Goal: Task Accomplishment & Management: Complete application form

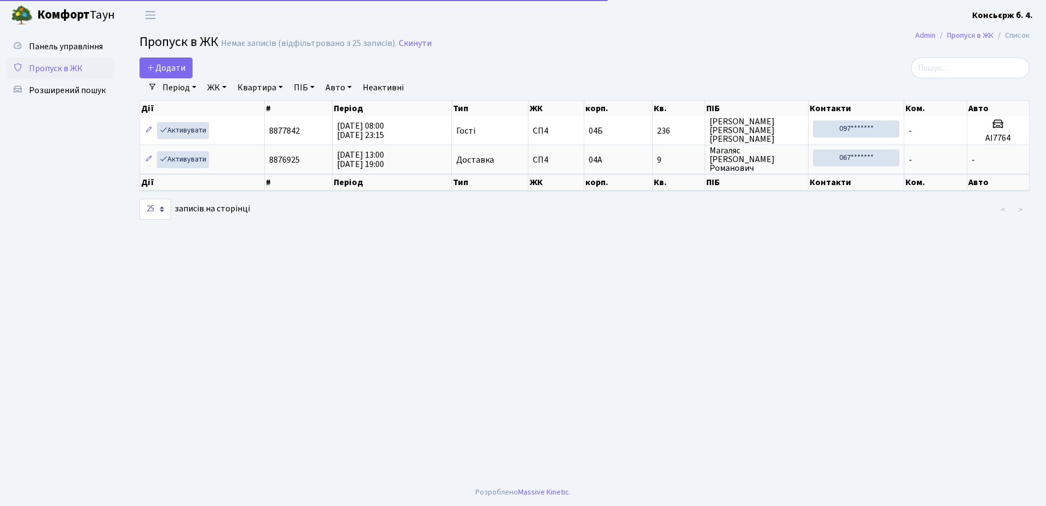
select select "25"
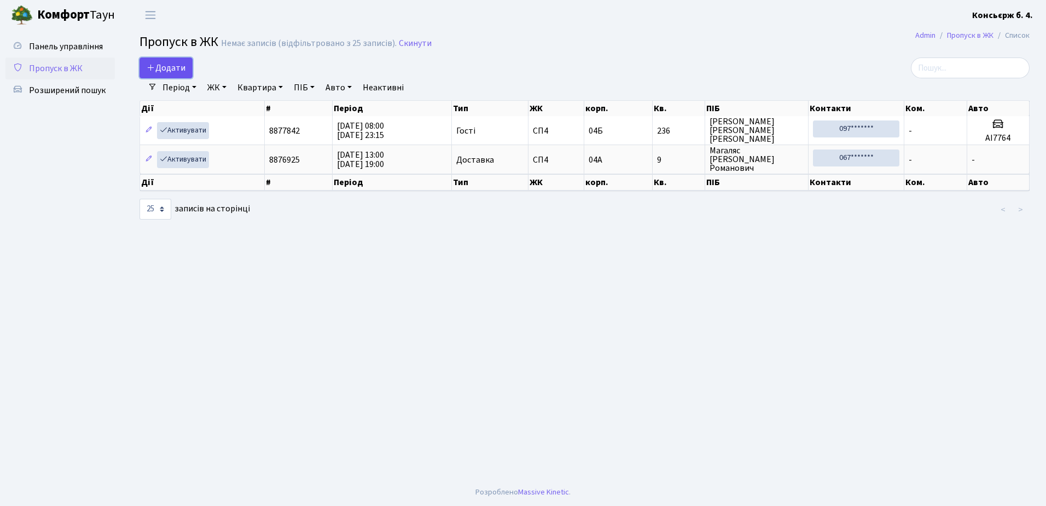
click at [163, 70] on span "Додати" at bounding box center [166, 68] width 39 height 12
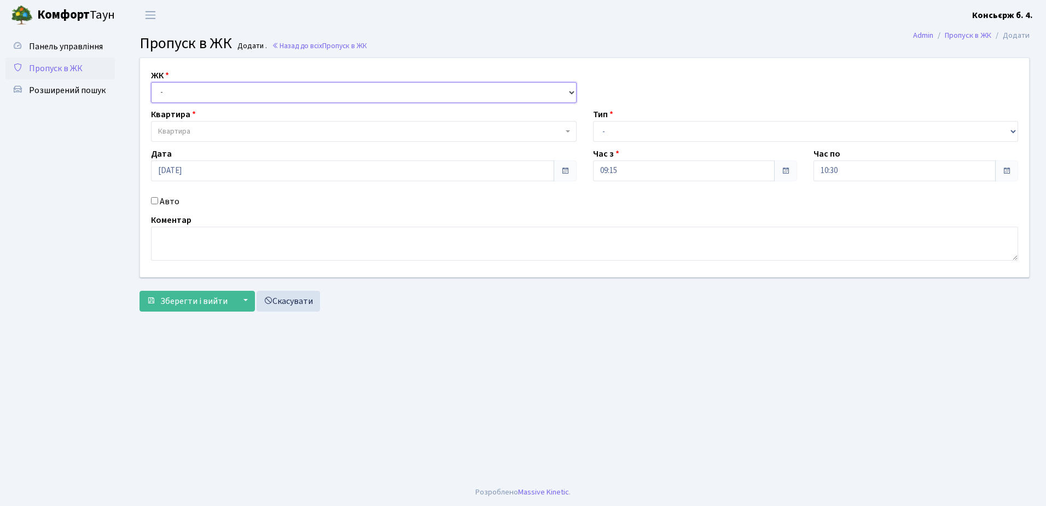
click at [202, 95] on select "- СП4, Столичне шосе, 5" at bounding box center [364, 92] width 426 height 21
select select "325"
click at [151, 82] on select "- СП4, Столичне шосе, 5" at bounding box center [364, 92] width 426 height 21
select select
click at [208, 126] on span "Квартира" at bounding box center [360, 131] width 405 height 11
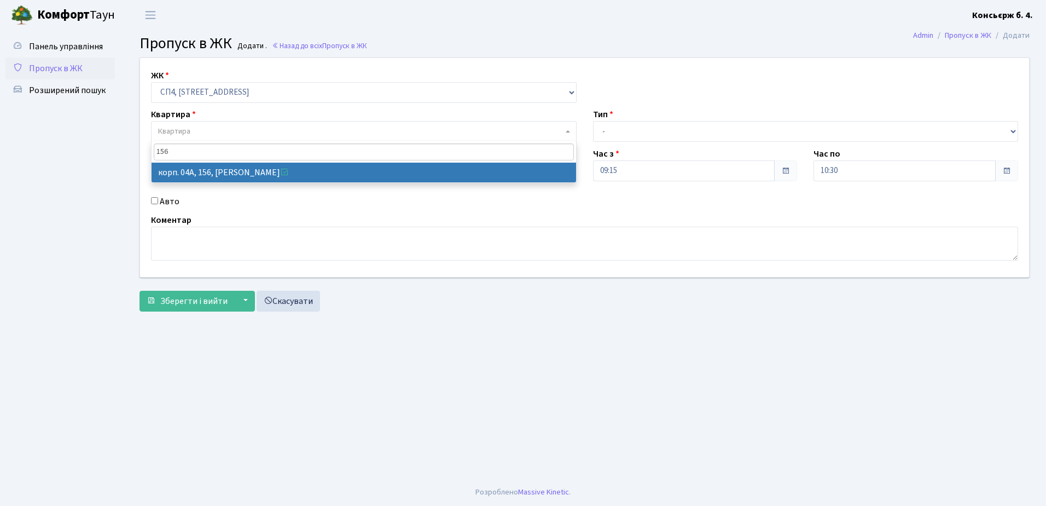
type input "156"
select select "21184"
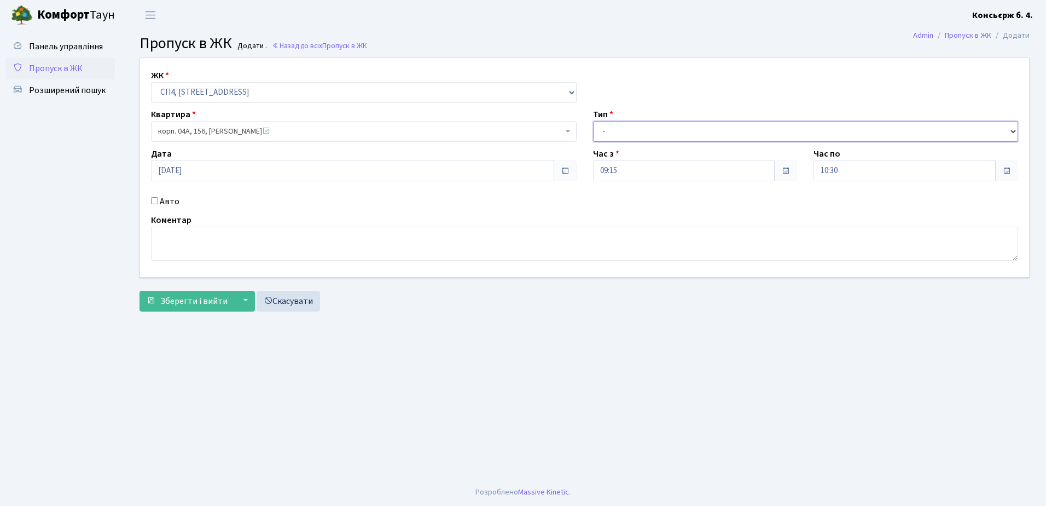
click at [666, 132] on select "- Доставка Таксі Гості Сервіс" at bounding box center [806, 131] width 426 height 21
select select "1"
click at [593, 121] on select "- Доставка Таксі Гості Сервіс" at bounding box center [806, 131] width 426 height 21
click at [158, 199] on div "Авто" at bounding box center [364, 201] width 442 height 13
click at [157, 199] on input "Авто" at bounding box center [154, 200] width 7 height 7
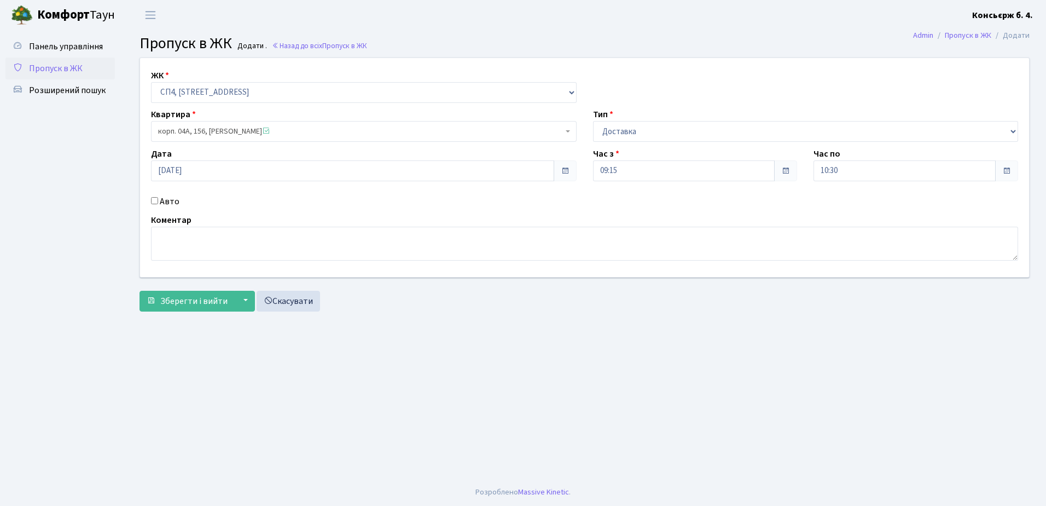
checkbox input "true"
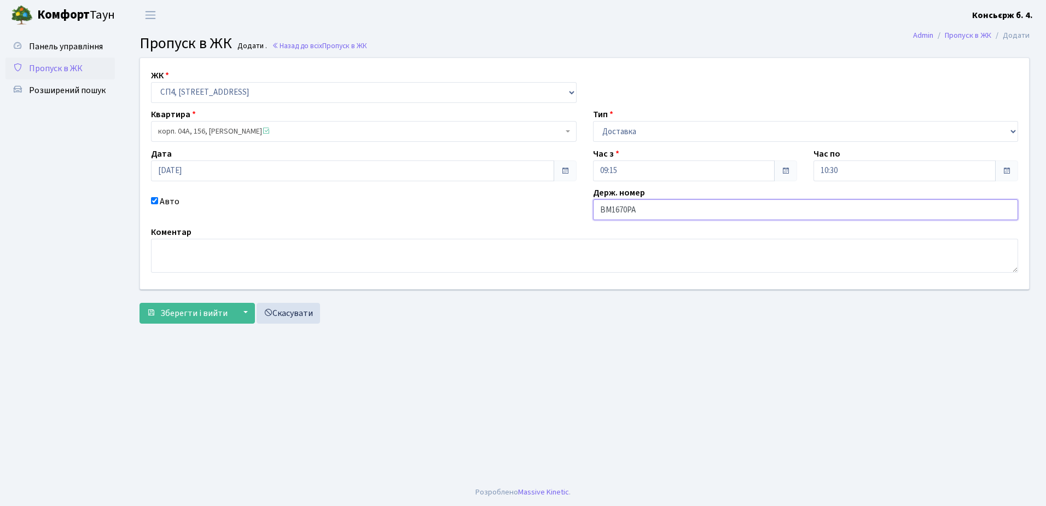
click at [610, 214] on input "BM1670PA" at bounding box center [806, 209] width 426 height 21
type input "BH1670PA"
click at [206, 312] on span "Зберегти і вийти" at bounding box center [193, 313] width 67 height 12
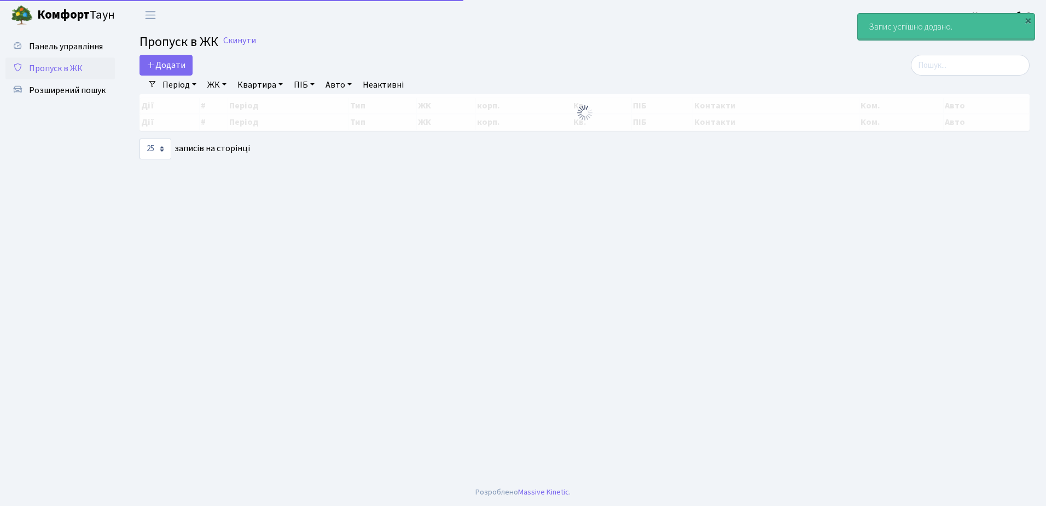
select select "25"
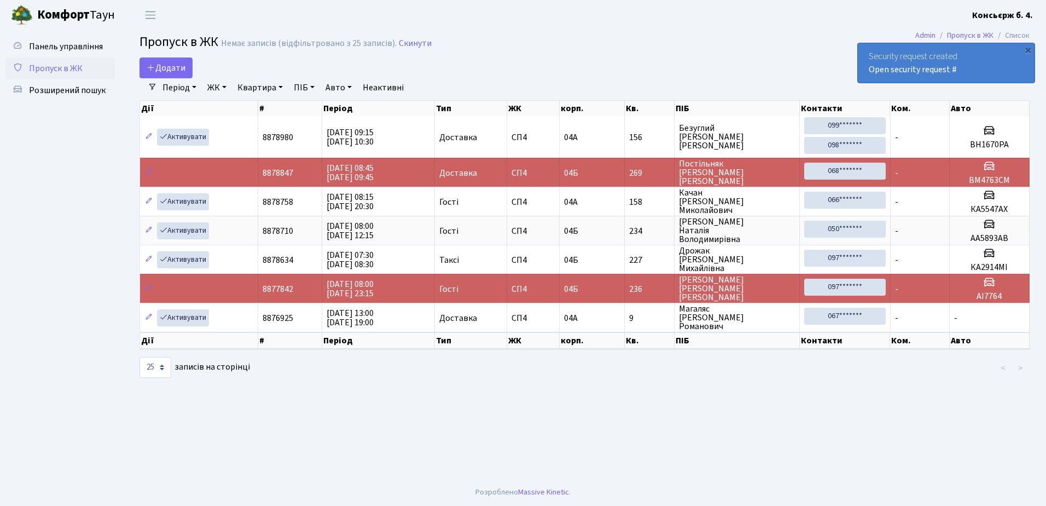
click at [85, 62] on link "Пропуск в ЖК" at bounding box center [59, 68] width 109 height 22
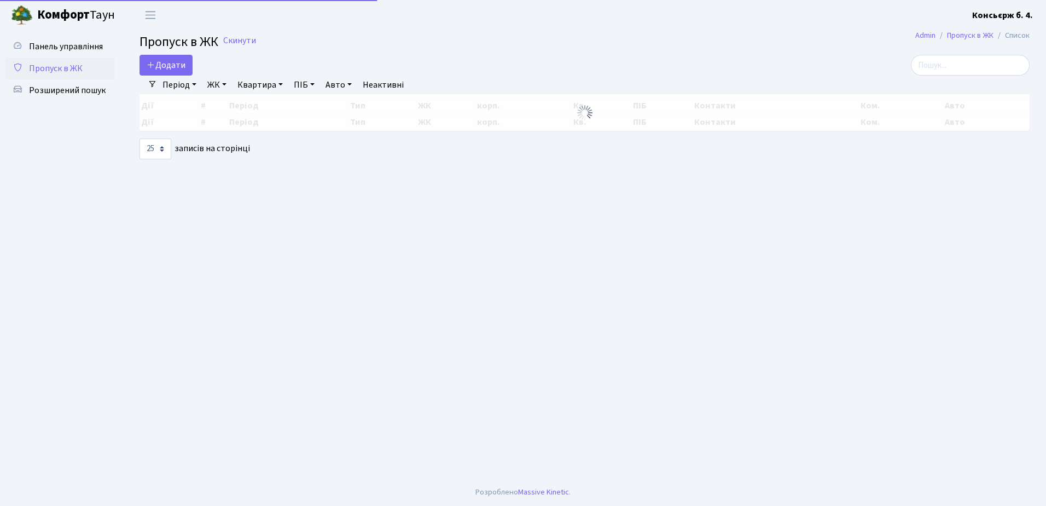
select select "25"
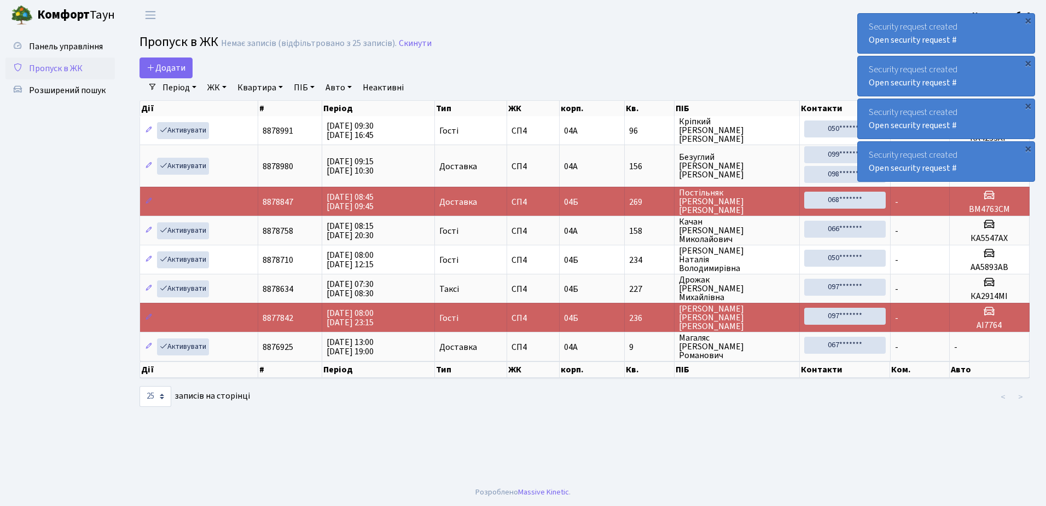
click at [63, 67] on span "Пропуск в ЖК" at bounding box center [56, 68] width 54 height 12
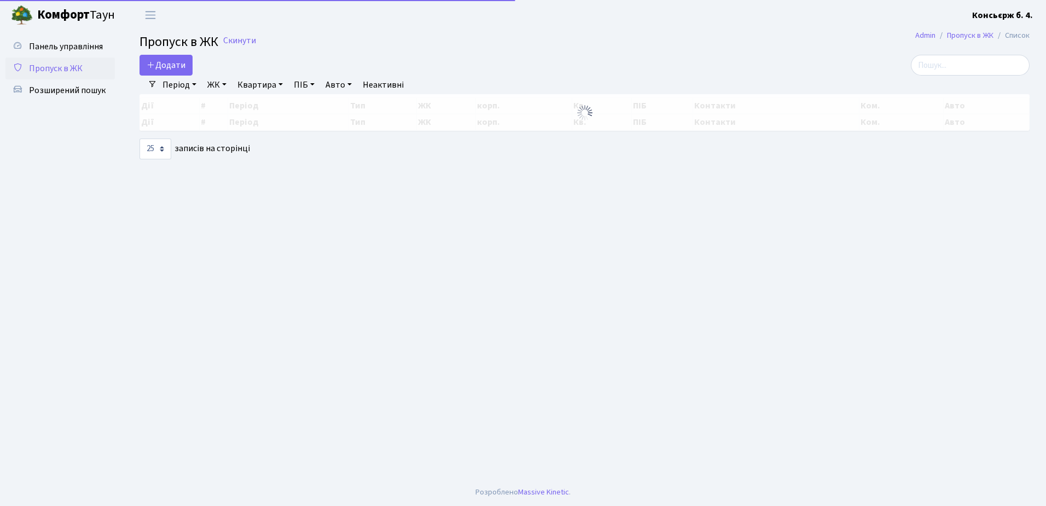
select select "25"
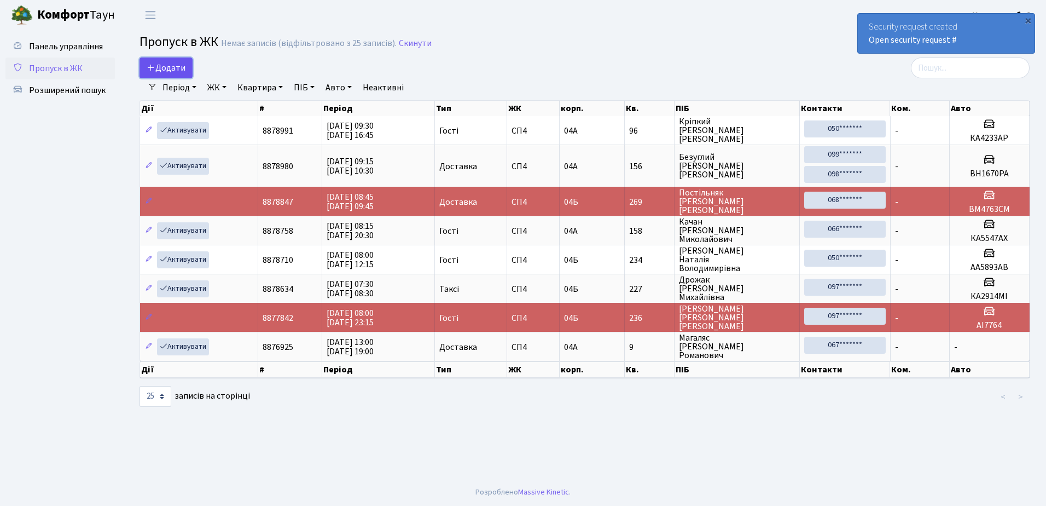
click at [166, 59] on link "Додати" at bounding box center [166, 67] width 53 height 21
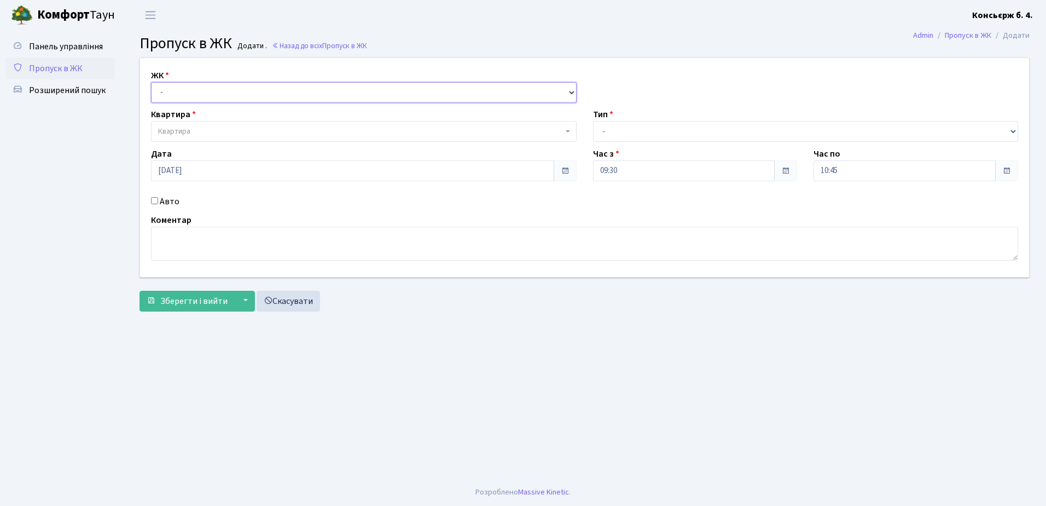
click at [210, 96] on select "- [STREET_ADDRESS]" at bounding box center [364, 92] width 426 height 21
select select "325"
click at [151, 82] on select "- [STREET_ADDRESS]" at bounding box center [364, 92] width 426 height 21
select select
click at [210, 127] on span "Квартира" at bounding box center [360, 131] width 405 height 11
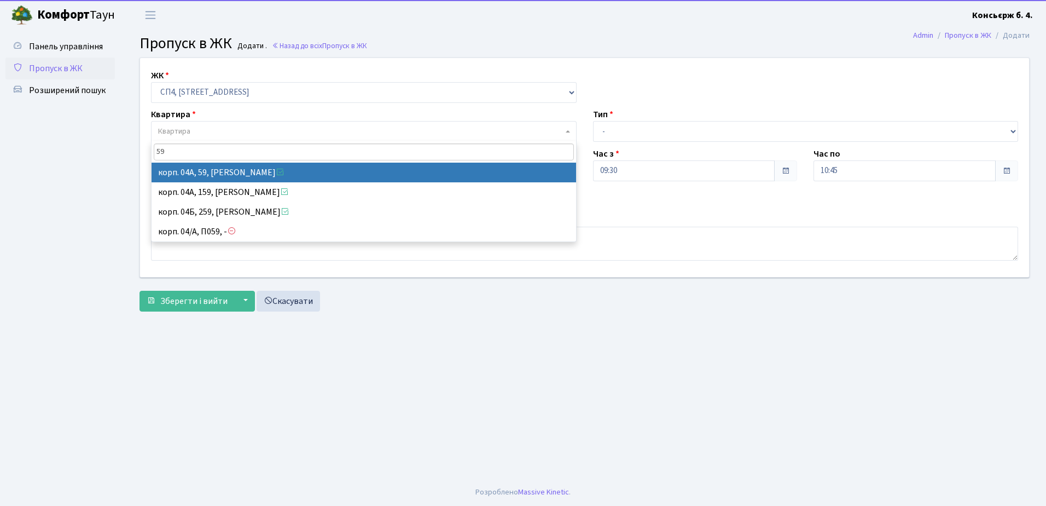
type input "59"
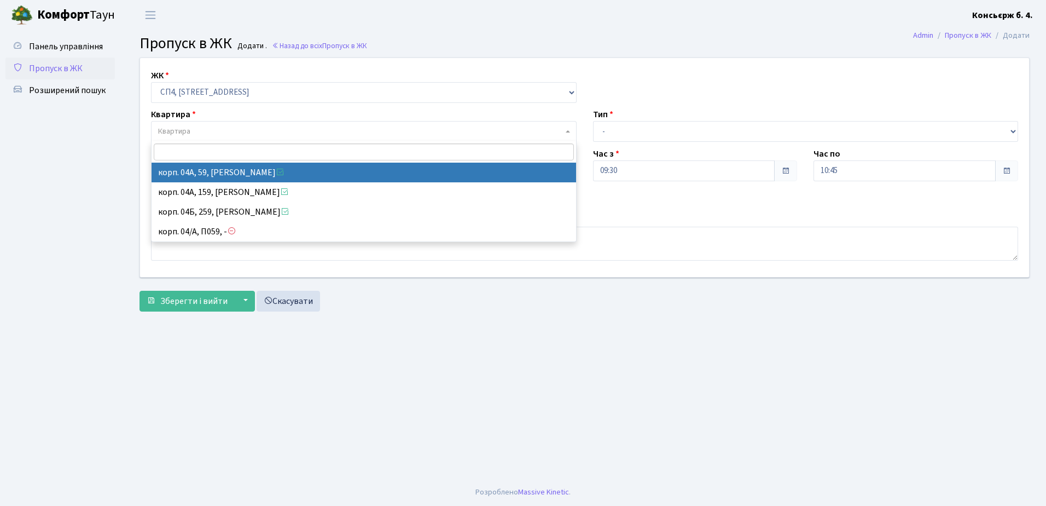
select select "21087"
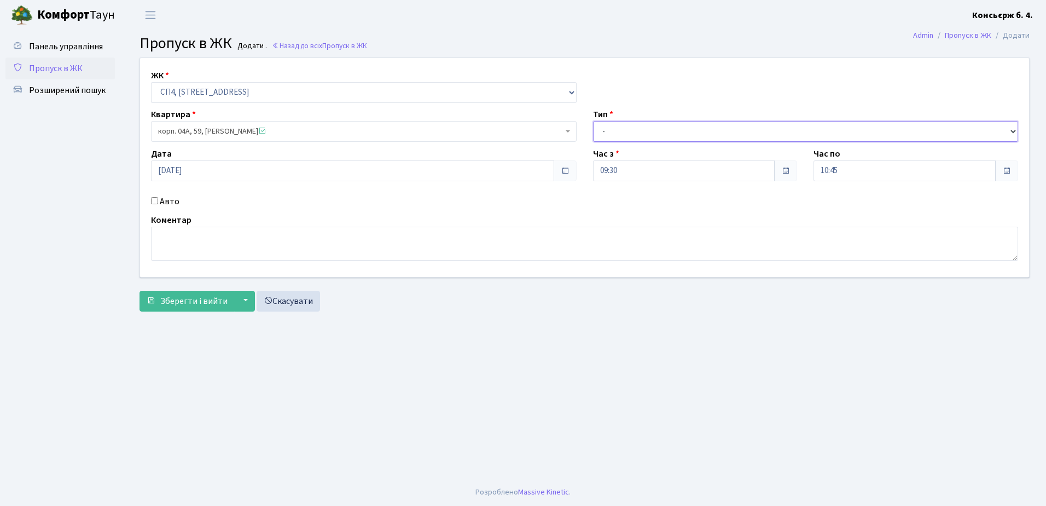
click at [611, 138] on select "- Доставка Таксі Гості Сервіс" at bounding box center [806, 131] width 426 height 21
select select "1"
click at [593, 121] on select "- Доставка Таксі Гості Сервіс" at bounding box center [806, 131] width 426 height 21
click at [155, 203] on input "Авто" at bounding box center [154, 200] width 7 height 7
checkbox input "true"
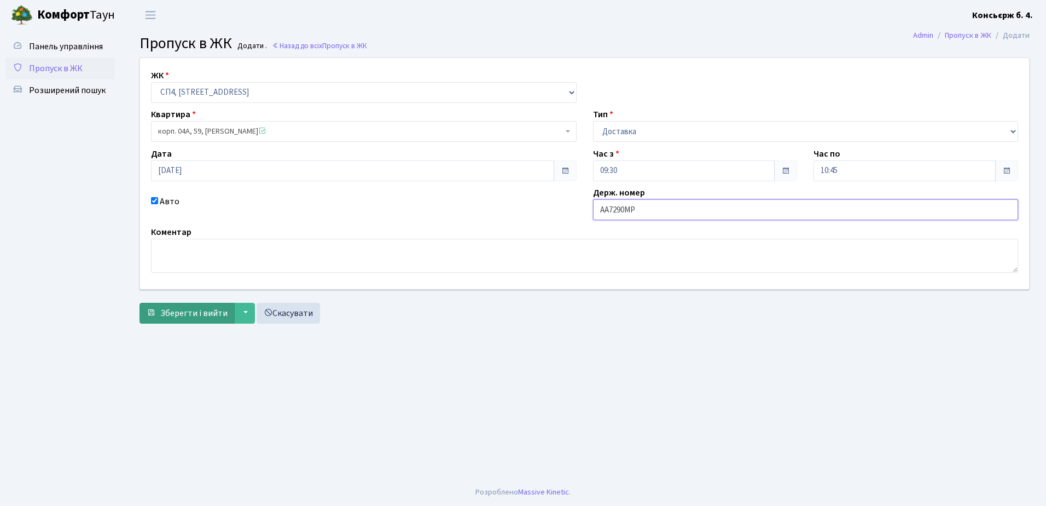
type input "AA7290MP"
click at [208, 315] on span "Зберегти і вийти" at bounding box center [193, 313] width 67 height 12
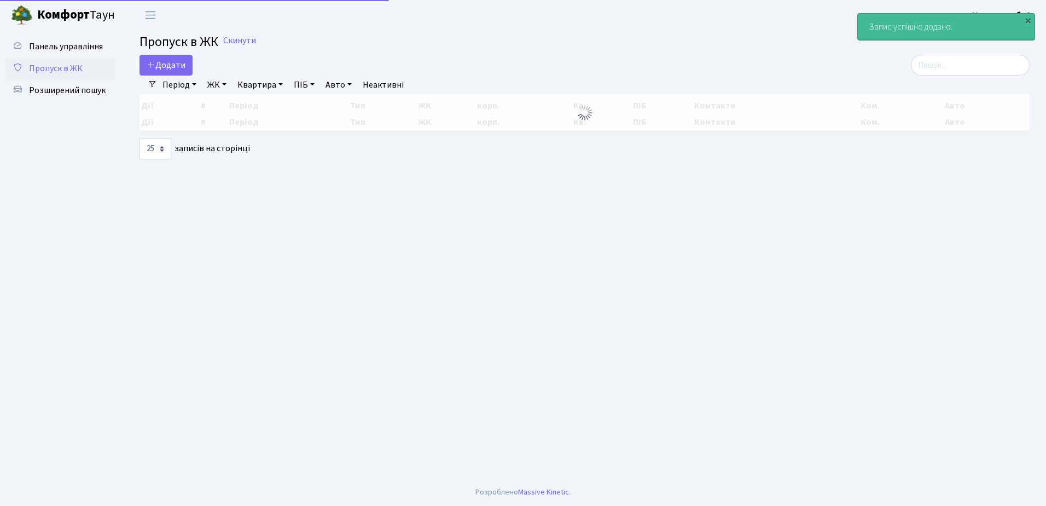
select select "25"
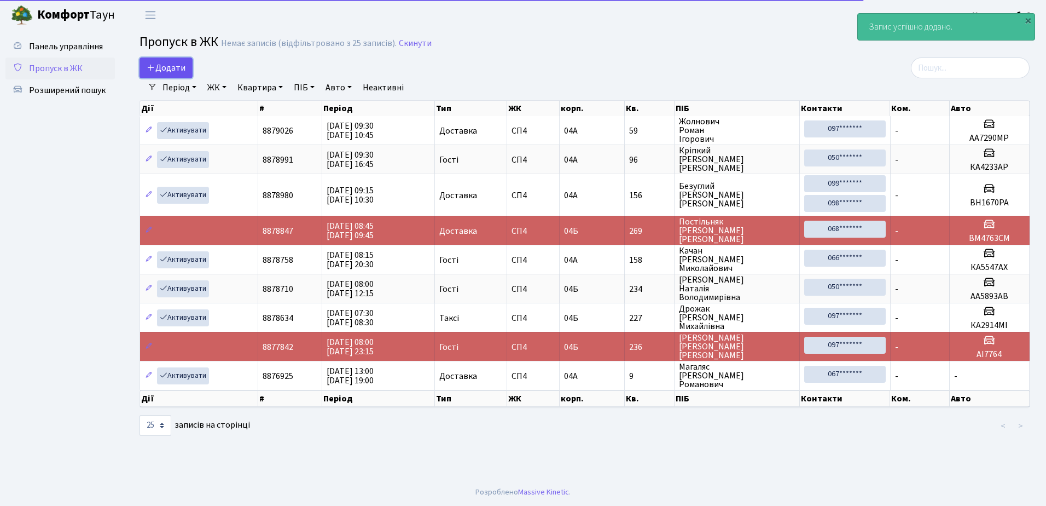
click at [165, 68] on span "Додати" at bounding box center [166, 68] width 39 height 12
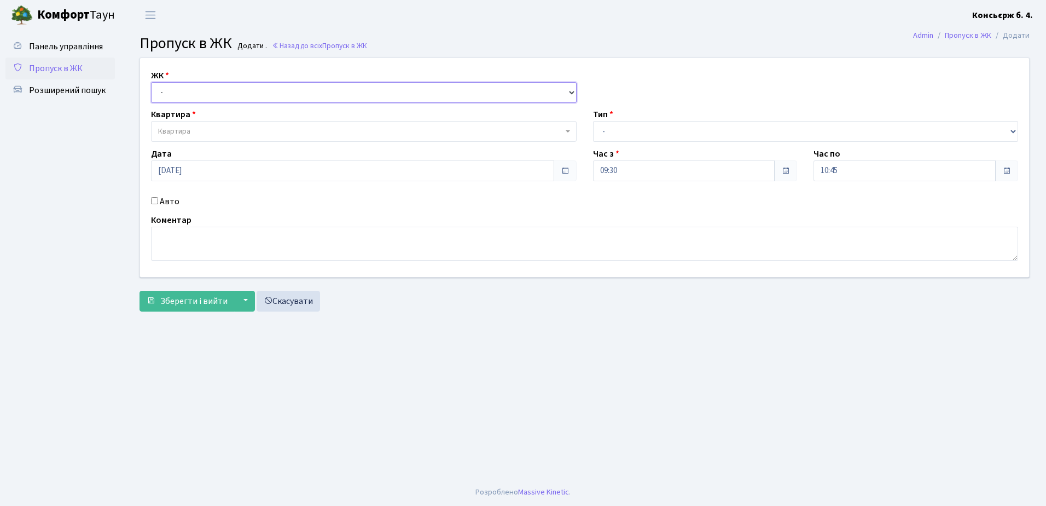
click at [190, 95] on select "- СП4, Столичне шосе, 5" at bounding box center [364, 92] width 426 height 21
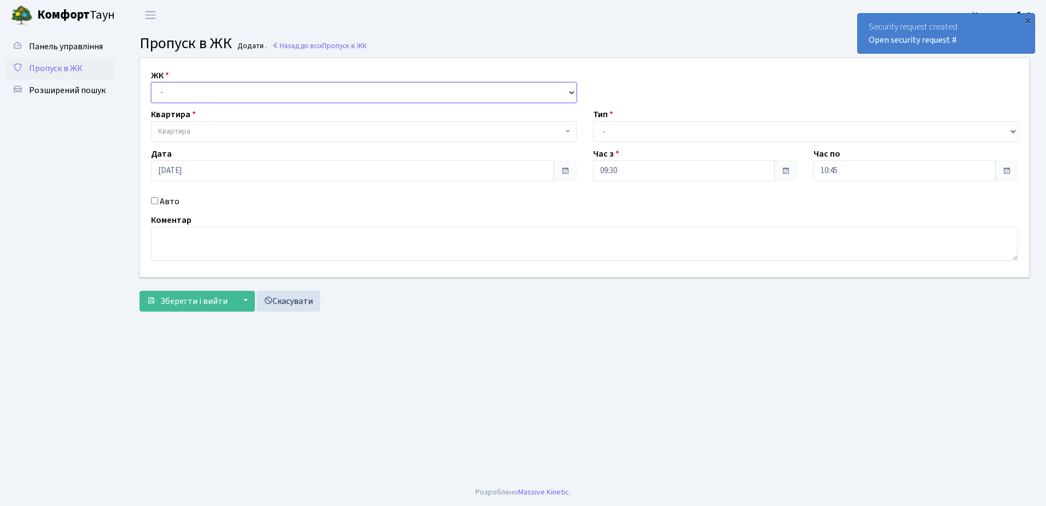
select select "325"
click at [151, 82] on select "- СП4, Столичне шосе, 5" at bounding box center [364, 92] width 426 height 21
select select
click at [194, 123] on span "Квартира" at bounding box center [364, 131] width 426 height 21
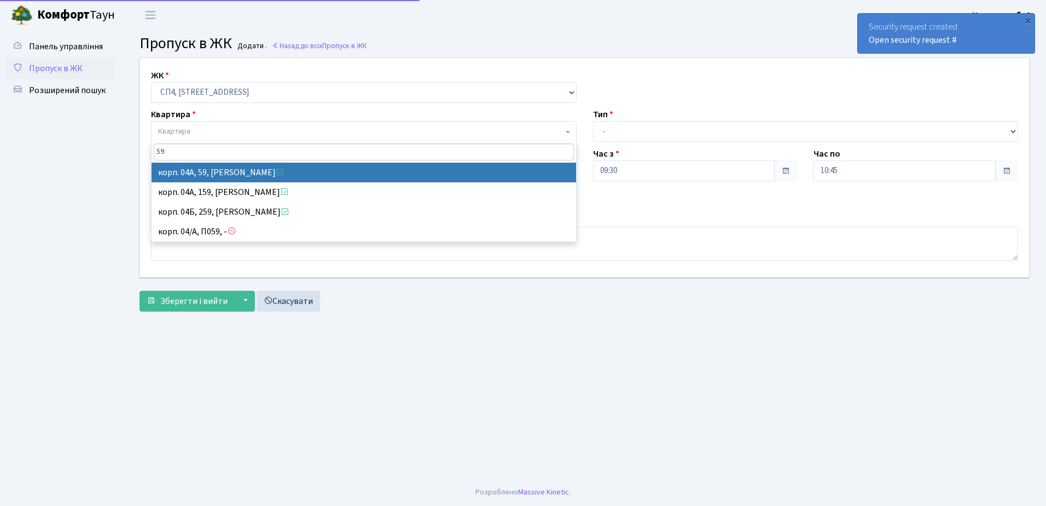
type input "59"
select select "21087"
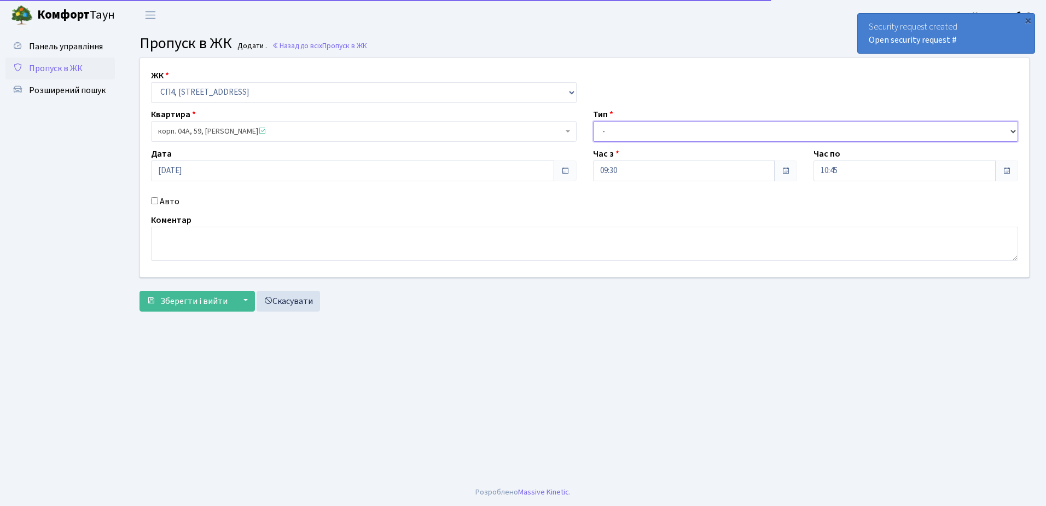
click at [611, 136] on select "- Доставка Таксі Гості Сервіс" at bounding box center [806, 131] width 426 height 21
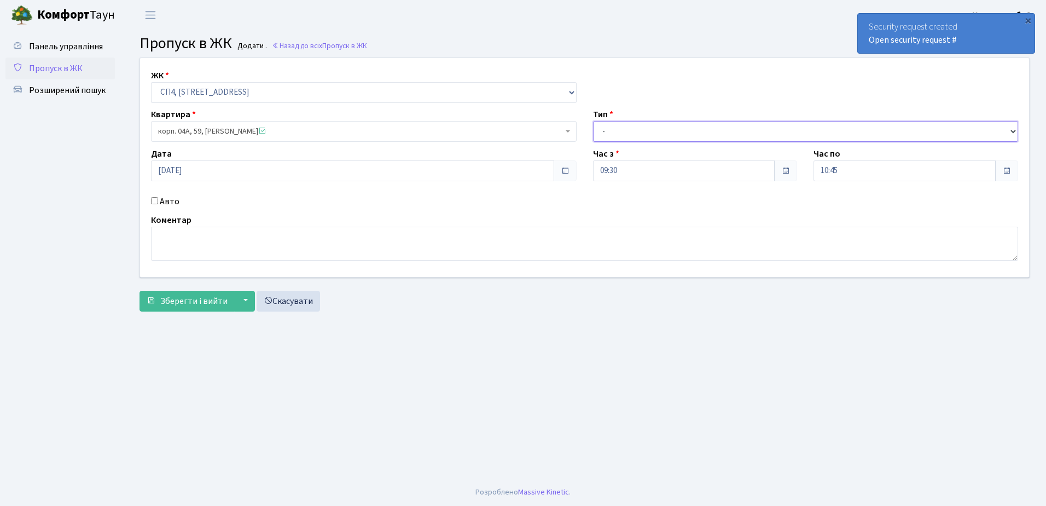
select select "18"
click at [593, 121] on select "- Доставка Таксі Гості Сервіс" at bounding box center [806, 131] width 426 height 21
click at [157, 199] on input "Авто" at bounding box center [154, 200] width 7 height 7
checkbox input "true"
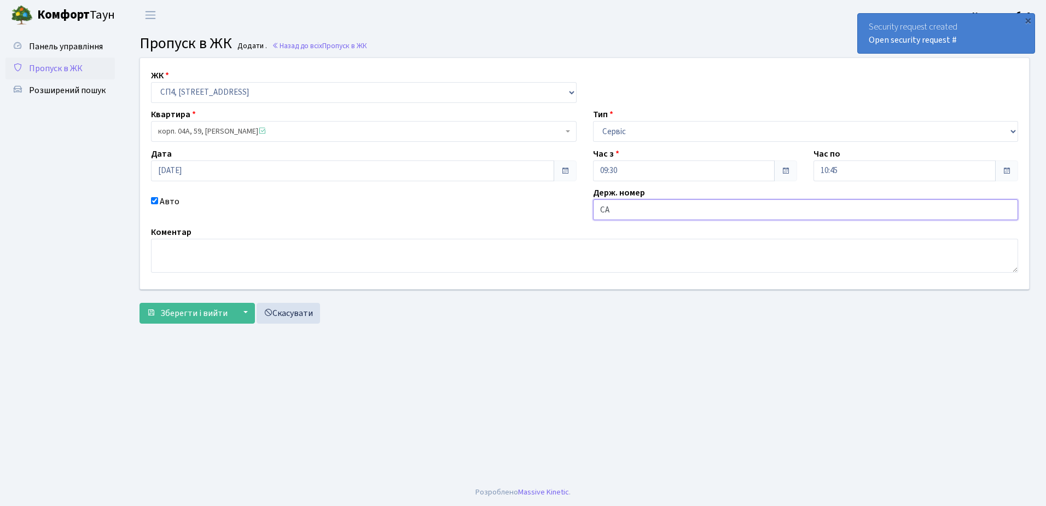
type input "CA5497HT"
click at [180, 309] on span "Зберегти і вийти" at bounding box center [193, 313] width 67 height 12
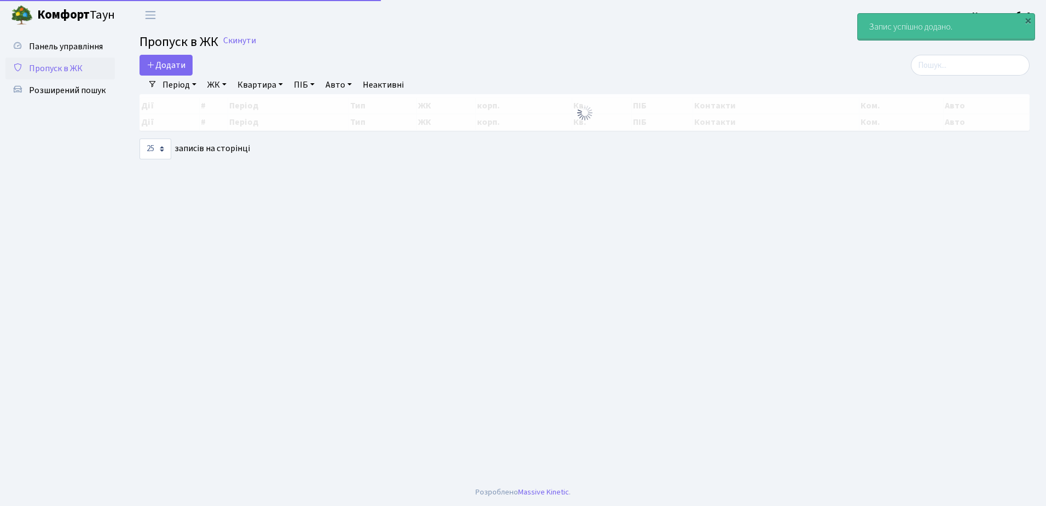
select select "25"
